Goal: Information Seeking & Learning: Learn about a topic

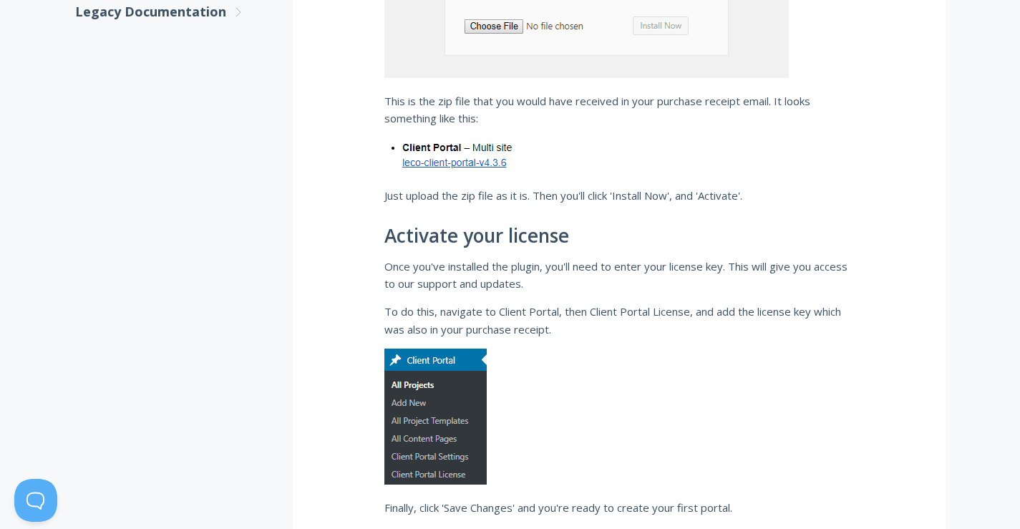
scroll to position [859, 0]
click at [473, 162] on img at bounding box center [454, 154] width 139 height 34
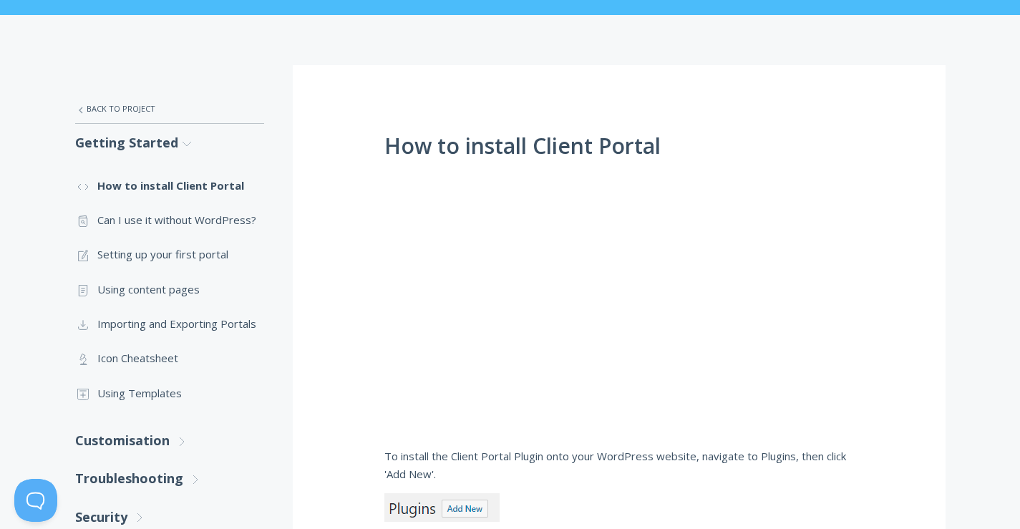
scroll to position [158, 0]
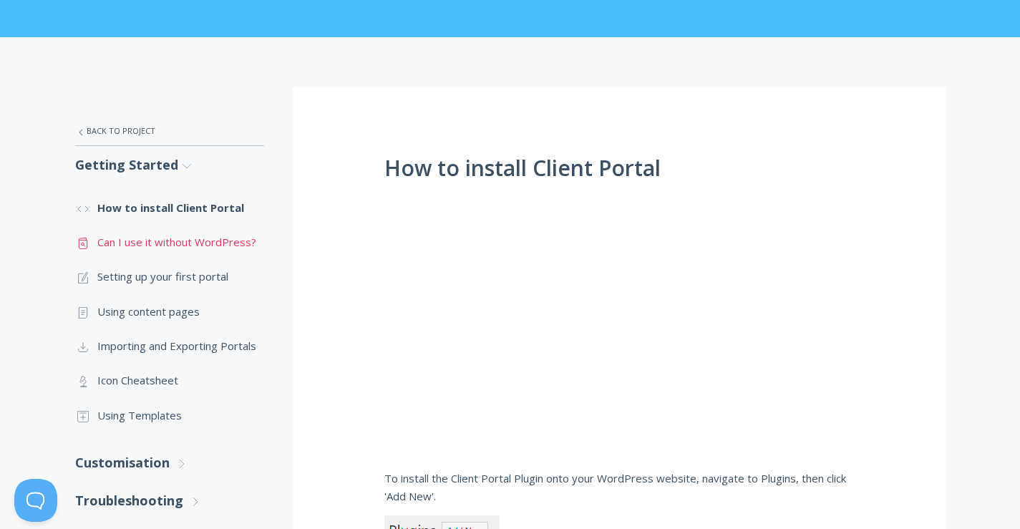
click at [222, 240] on link ".st0{fill:none;stroke:#000000;stroke-width:2;stroke-miterlimit:10;} Untitled-13…" at bounding box center [169, 242] width 189 height 34
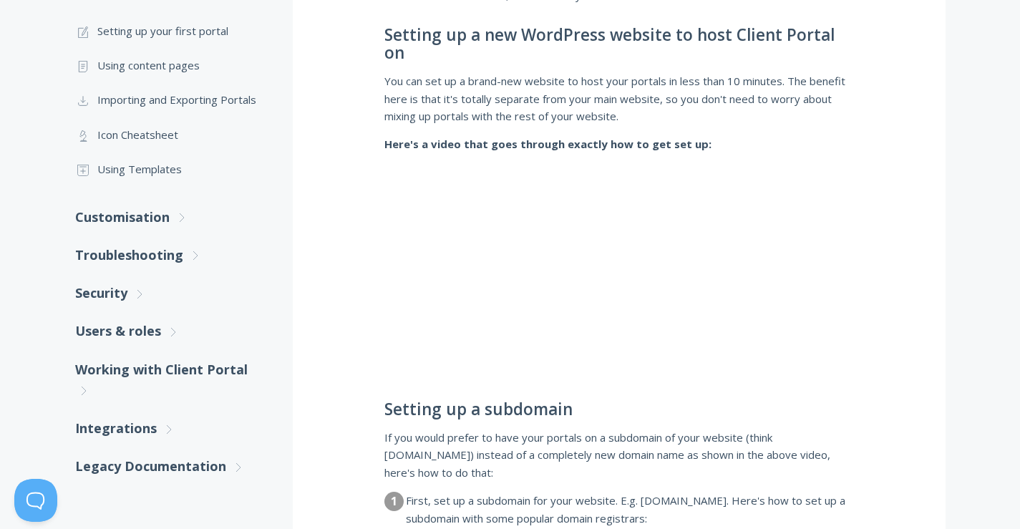
scroll to position [501, 0]
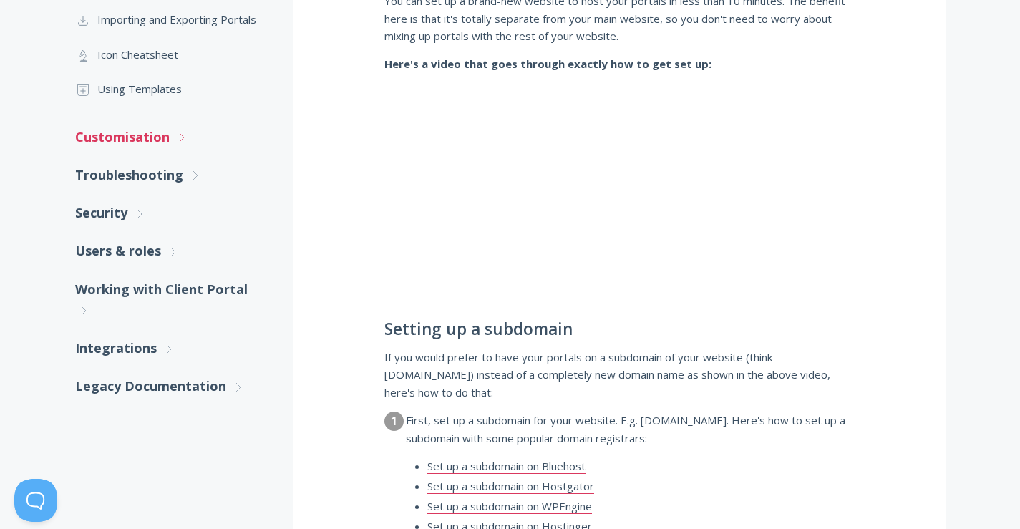
click at [150, 141] on link "Customisation .st0{fill:none;stroke:#000000;stroke-width:2;stroke-miterlimit:10…" at bounding box center [169, 137] width 189 height 38
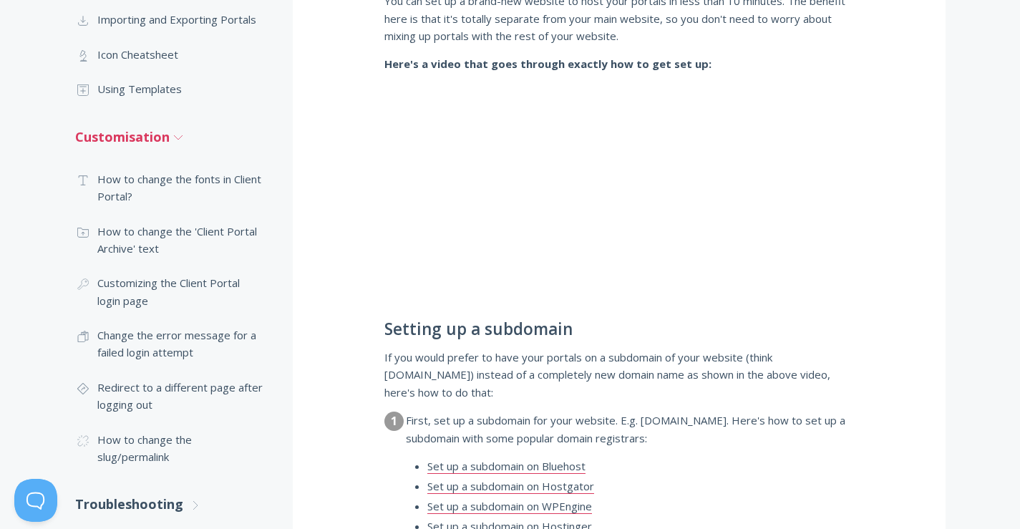
click at [150, 141] on link "Customisation .st0{fill:none;stroke:#000000;stroke-width:2;stroke-miterlimit:10…" at bounding box center [169, 137] width 189 height 38
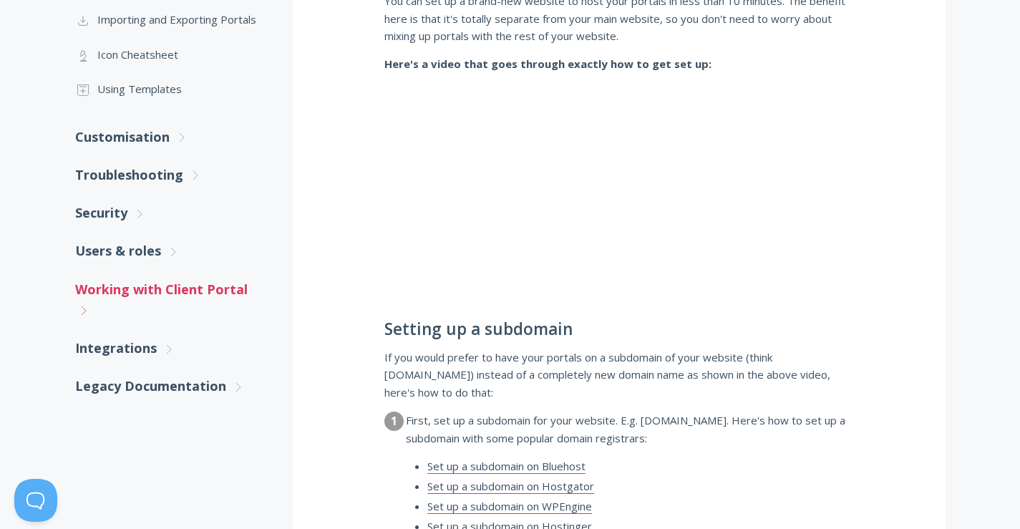
click at [156, 286] on link "Working with Client Portal .st0{fill:none;stroke:#000000;stroke-width:2;stroke-…" at bounding box center [169, 300] width 189 height 59
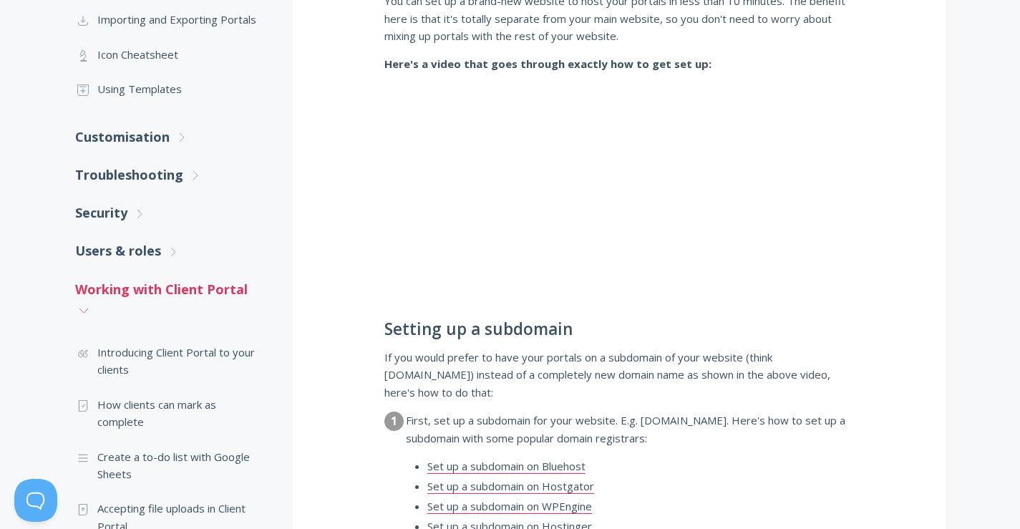
click at [156, 286] on link "Working with Client Portal .st0{fill:none;stroke:#000000;stroke-width:2;stroke-…" at bounding box center [169, 300] width 189 height 59
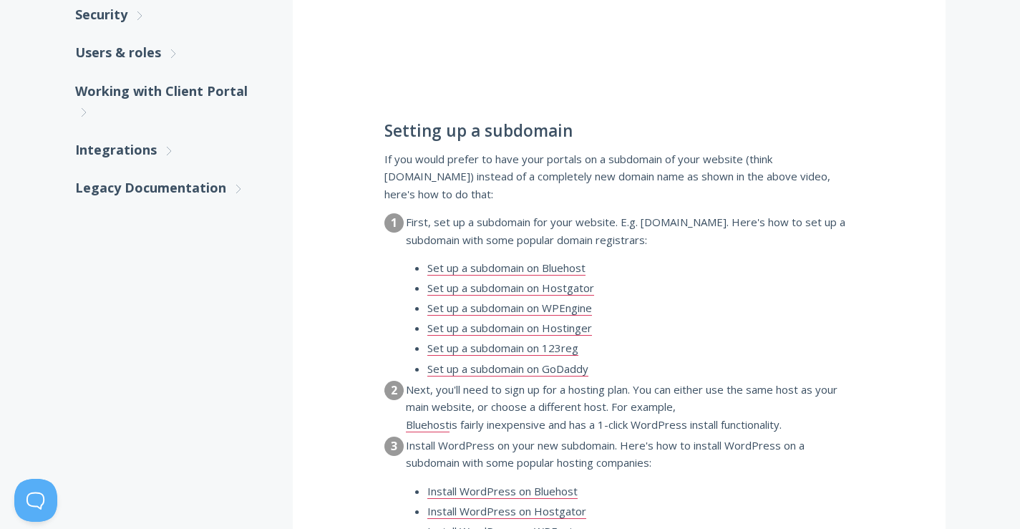
scroll to position [716, 0]
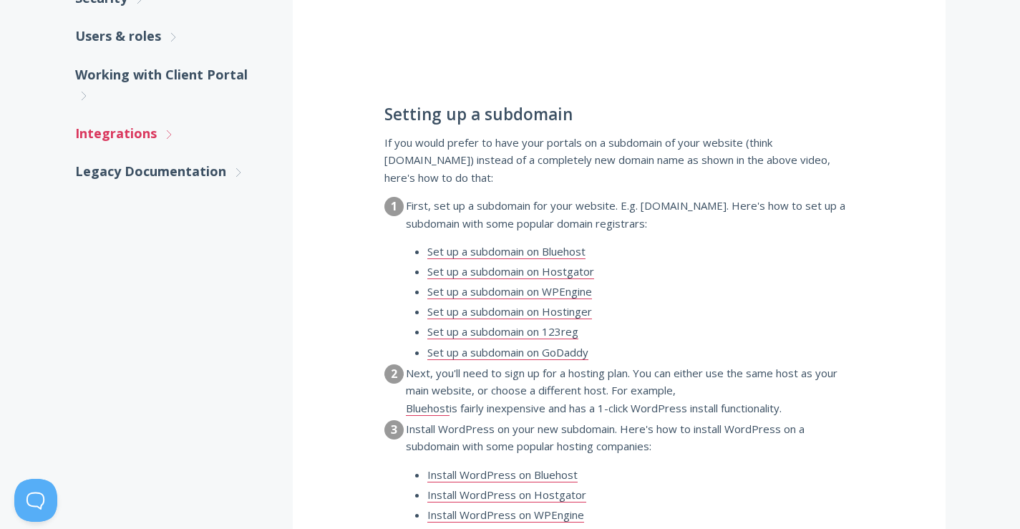
click at [125, 127] on link "Integrations .st0{fill:none;stroke:#000000;stroke-width:2;stroke-miterlimit:10;…" at bounding box center [169, 134] width 189 height 38
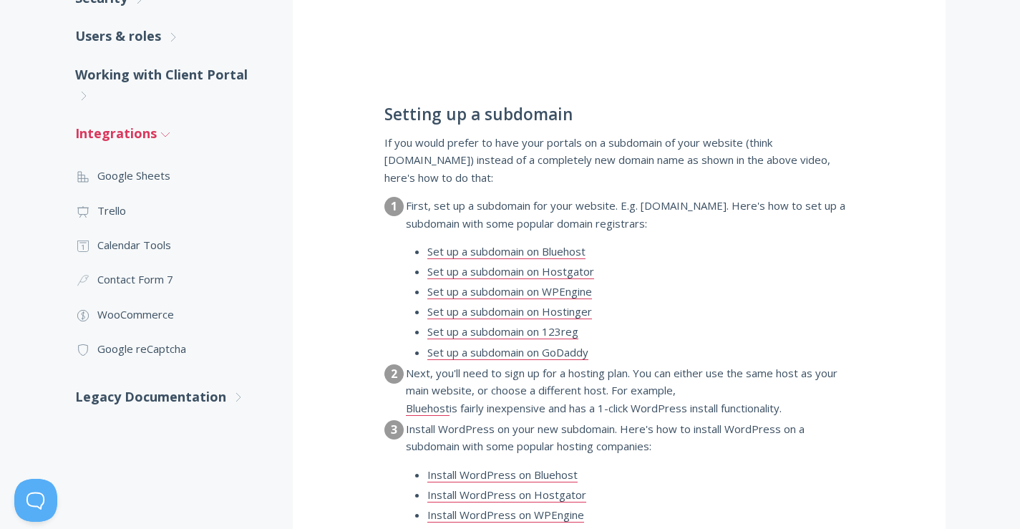
click at [125, 127] on link "Integrations .st0{fill:none;stroke:#000000;stroke-width:2;stroke-miterlimit:10;…" at bounding box center [169, 134] width 189 height 38
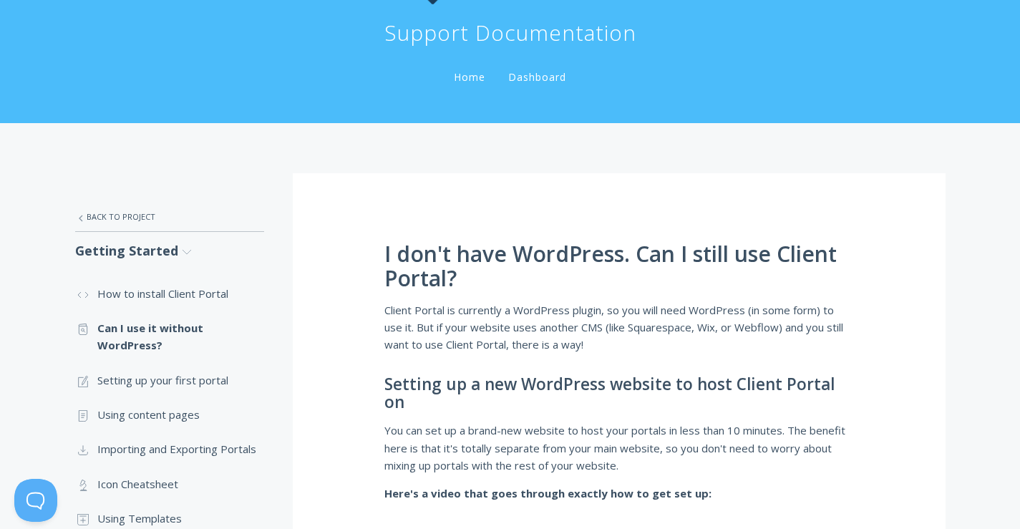
scroll to position [0, 0]
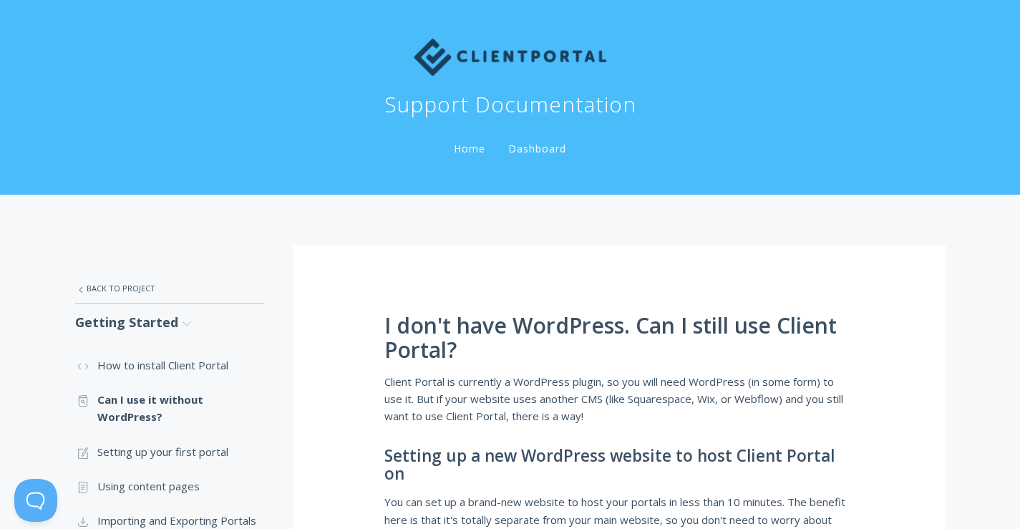
click at [526, 147] on link "Dashboard" at bounding box center [538, 149] width 64 height 14
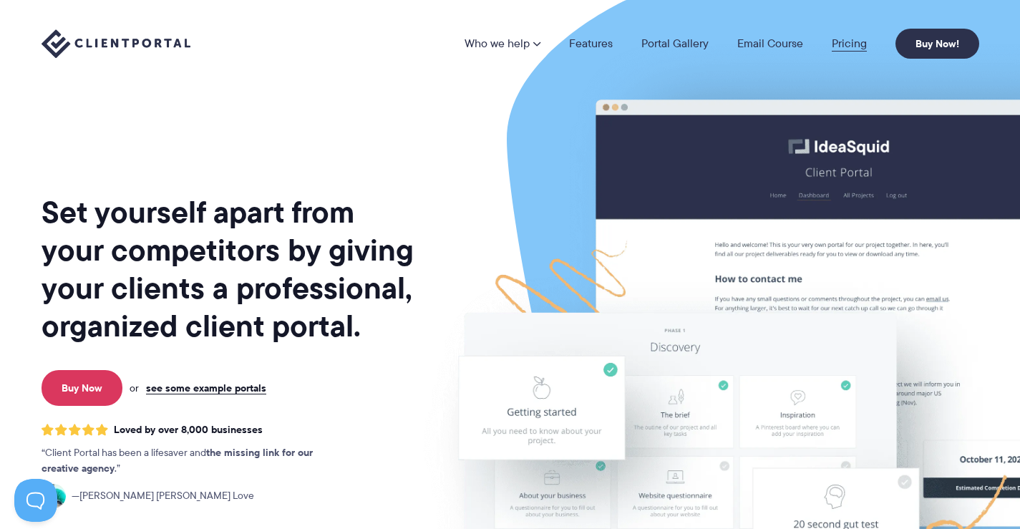
click at [848, 44] on link "Pricing" at bounding box center [849, 43] width 35 height 11
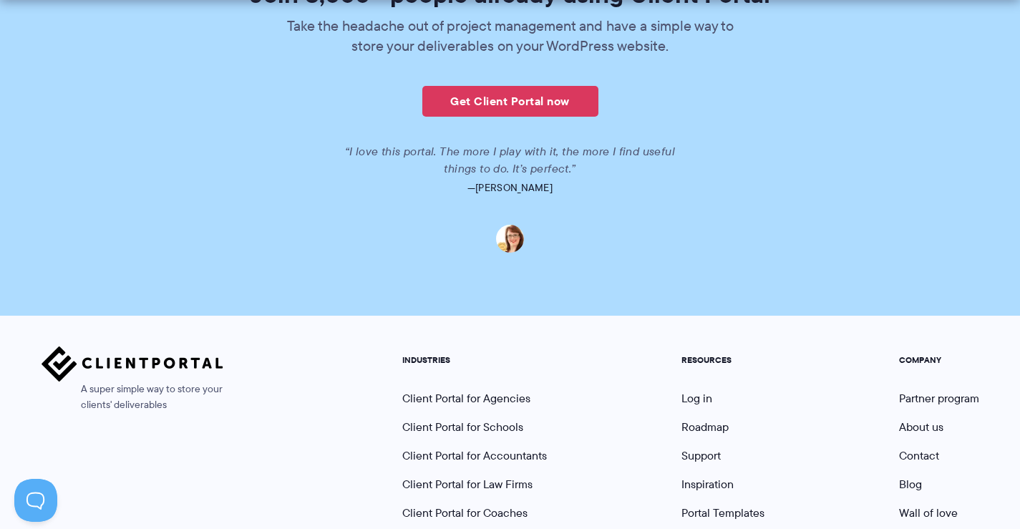
scroll to position [3617, 0]
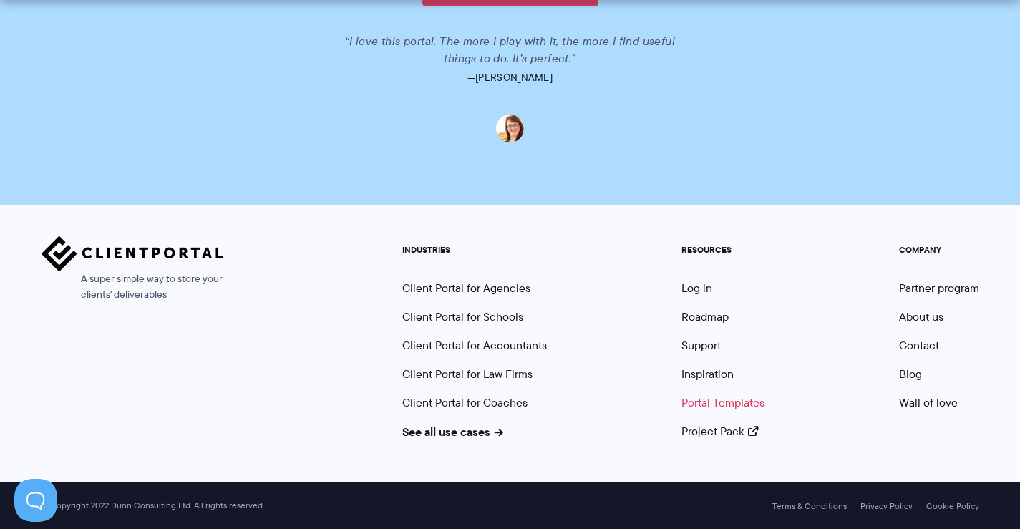
click at [728, 406] on link "Portal Templates" at bounding box center [723, 403] width 83 height 16
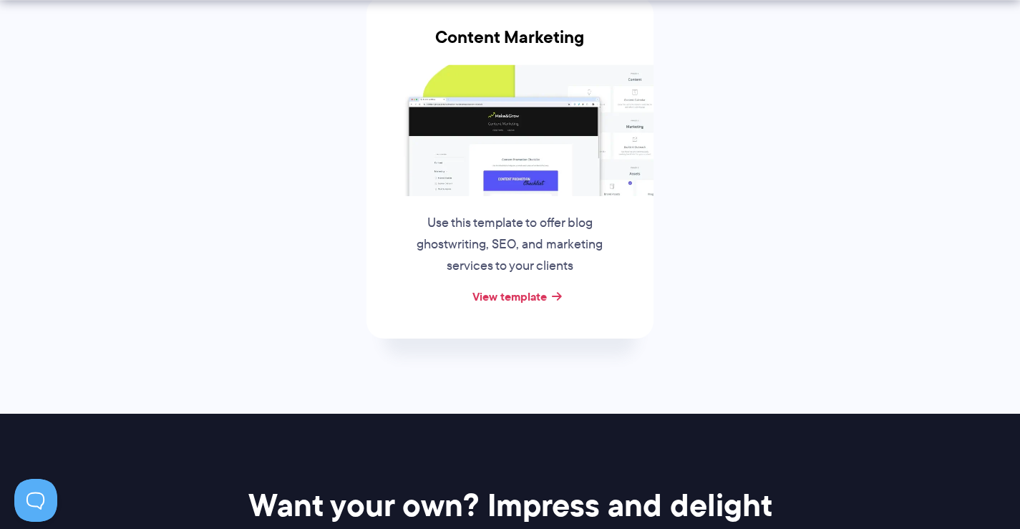
scroll to position [716, 0]
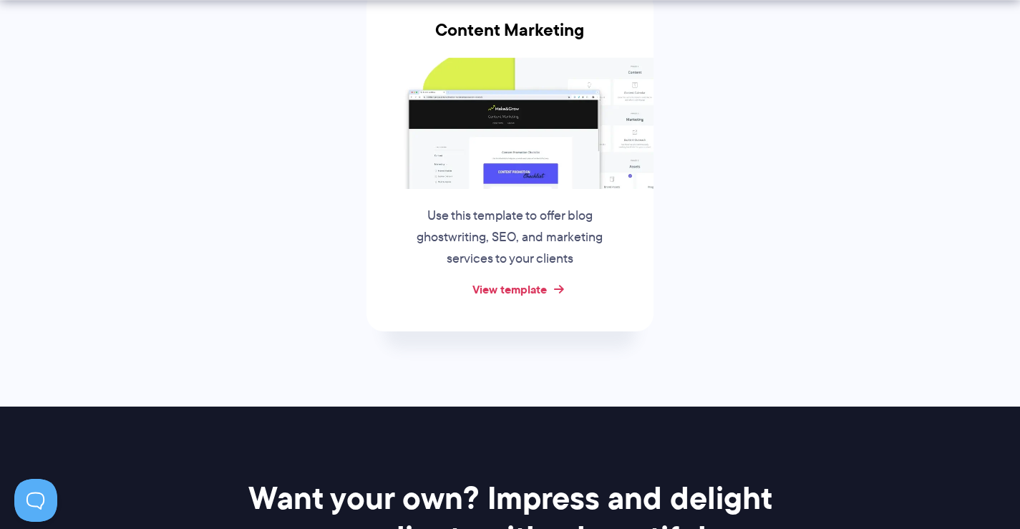
click at [508, 289] on link "View template" at bounding box center [510, 289] width 74 height 17
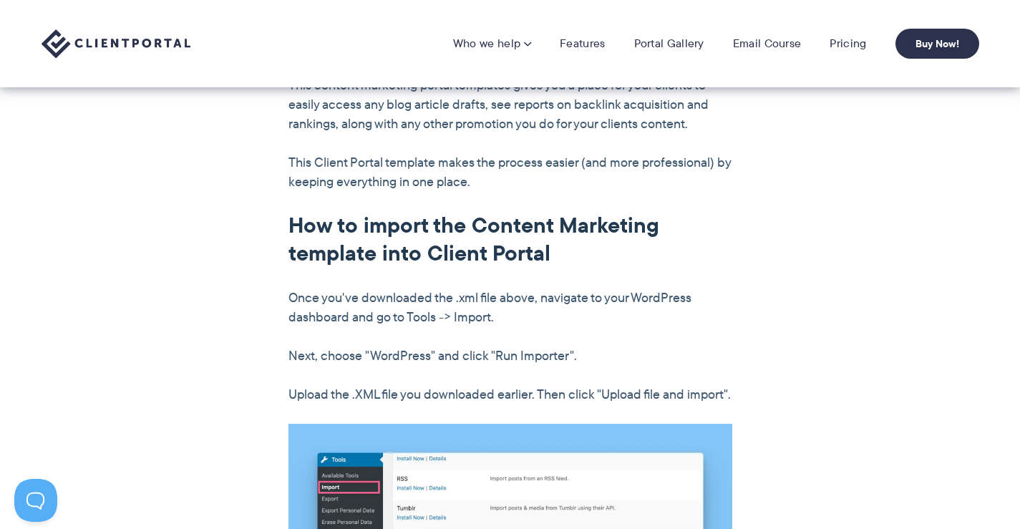
scroll to position [788, 0]
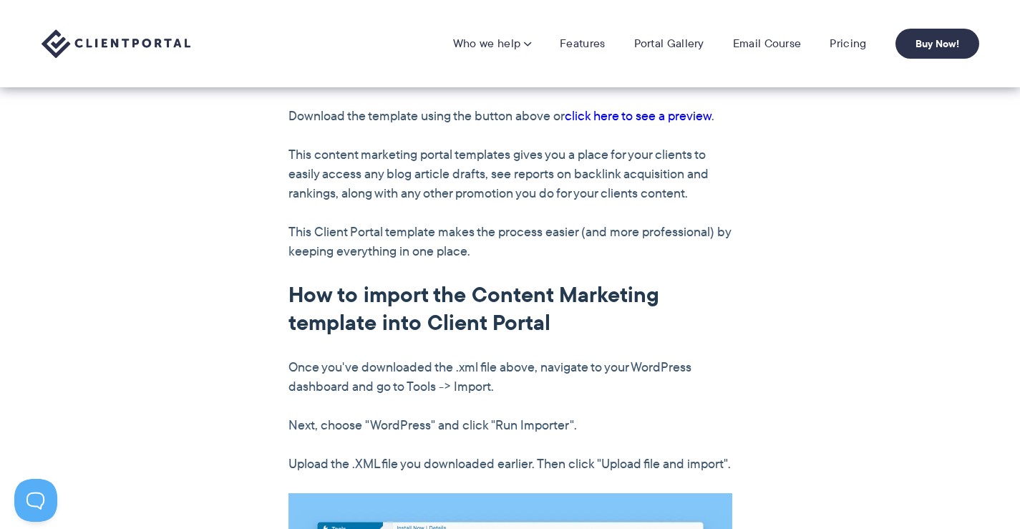
click at [652, 107] on link "click here to see a preview" at bounding box center [638, 116] width 147 height 19
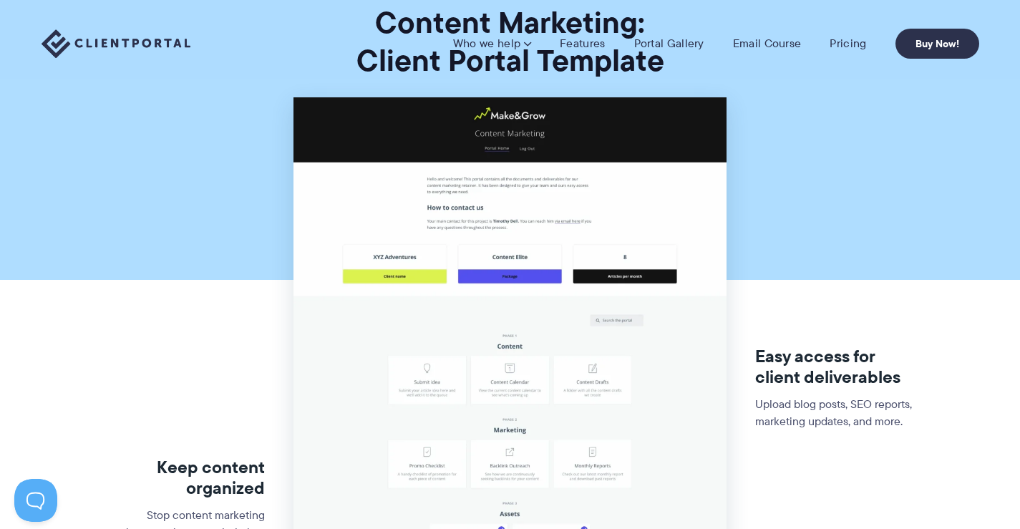
scroll to position [0, 0]
